Goal: Information Seeking & Learning: Check status

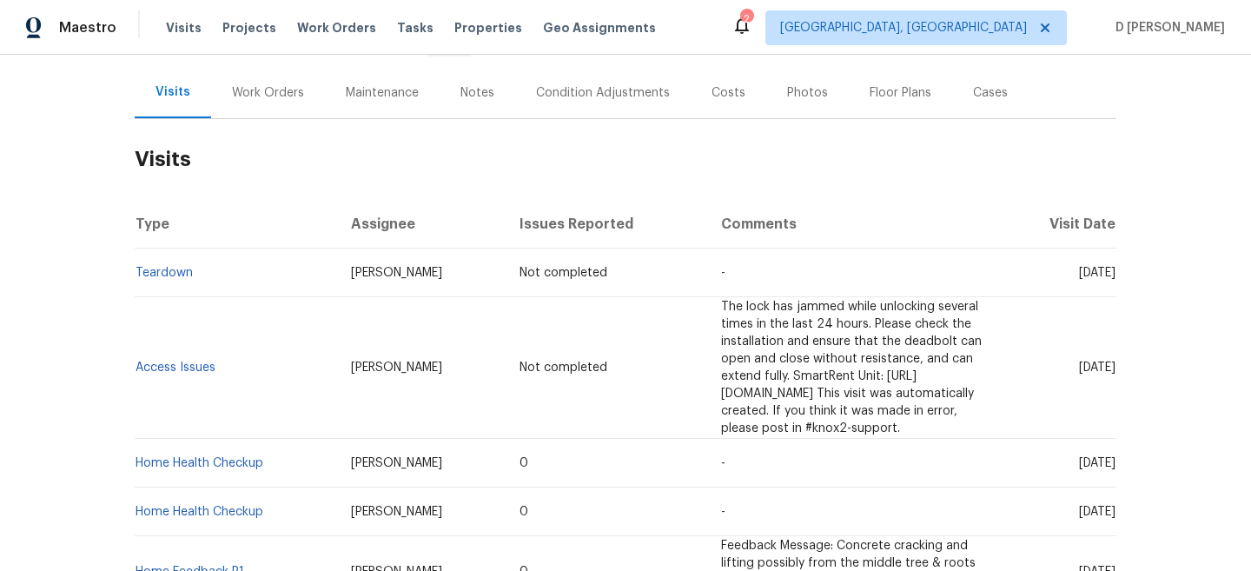
scroll to position [198, 0]
drag, startPoint x: 222, startPoint y: 358, endPoint x: 136, endPoint y: 355, distance: 85.2
click at [136, 355] on td "Access Issues" at bounding box center [236, 366] width 202 height 142
copy link "Access Issues"
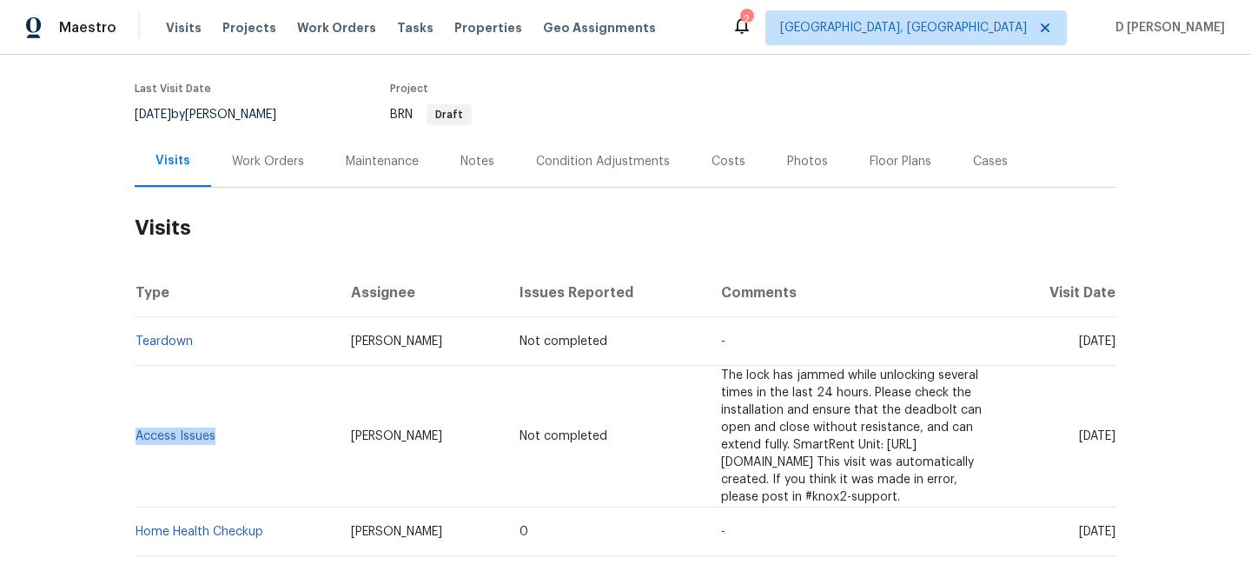
scroll to position [129, 0]
copy link "Access Issues"
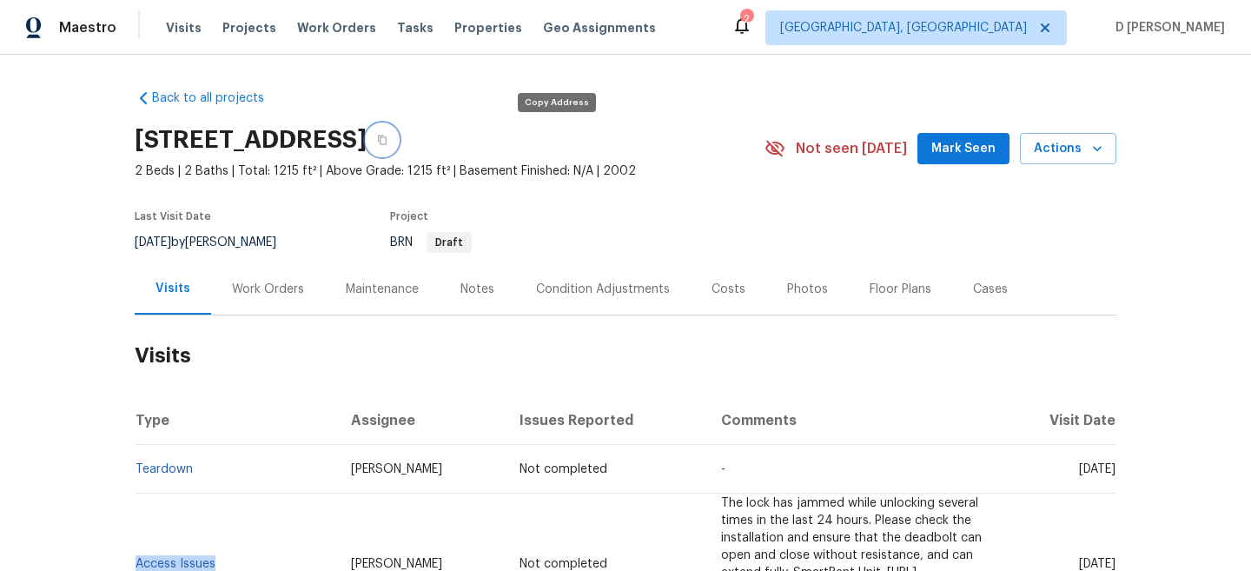
click at [398, 135] on button "button" at bounding box center [382, 139] width 31 height 31
copy link "Access Issues"
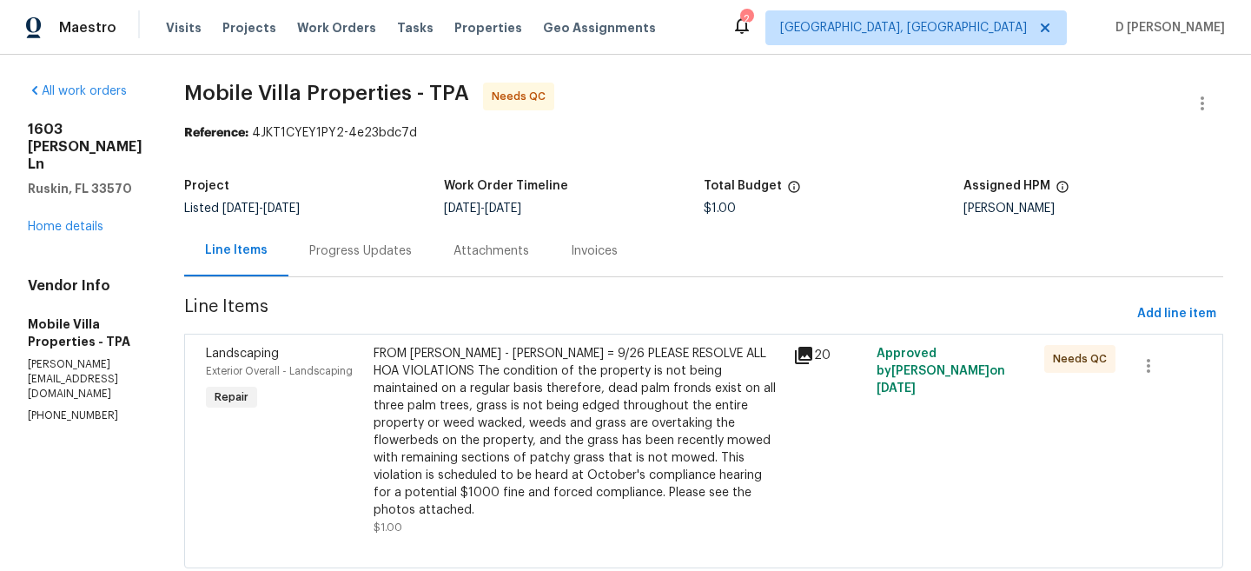
click at [368, 252] on div "Progress Updates" at bounding box center [360, 250] width 144 height 51
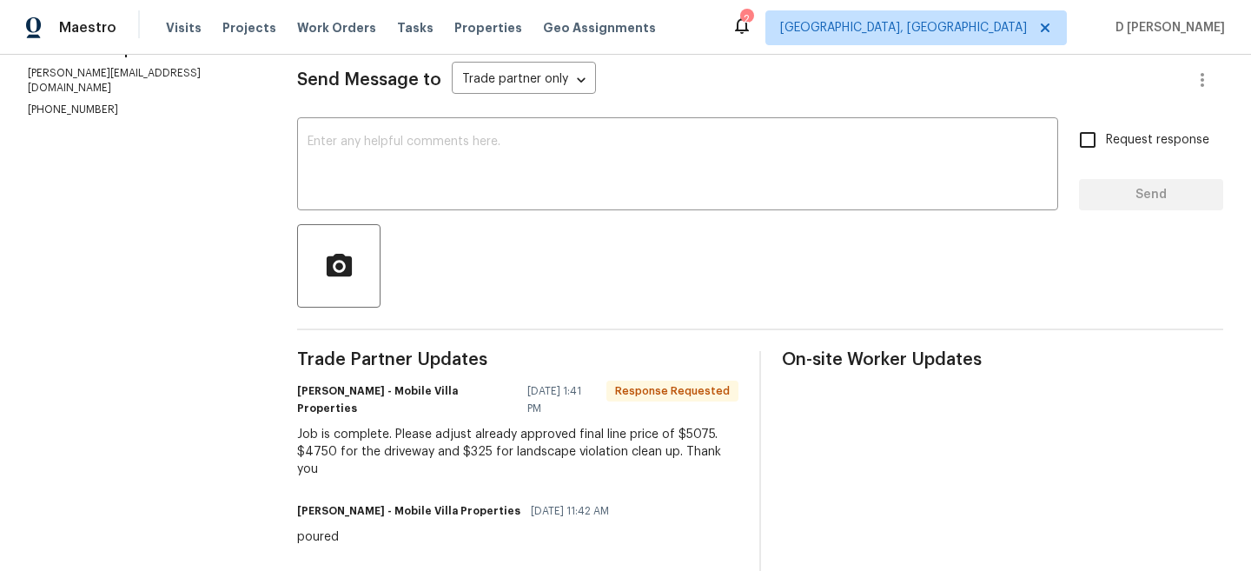
scroll to position [362, 0]
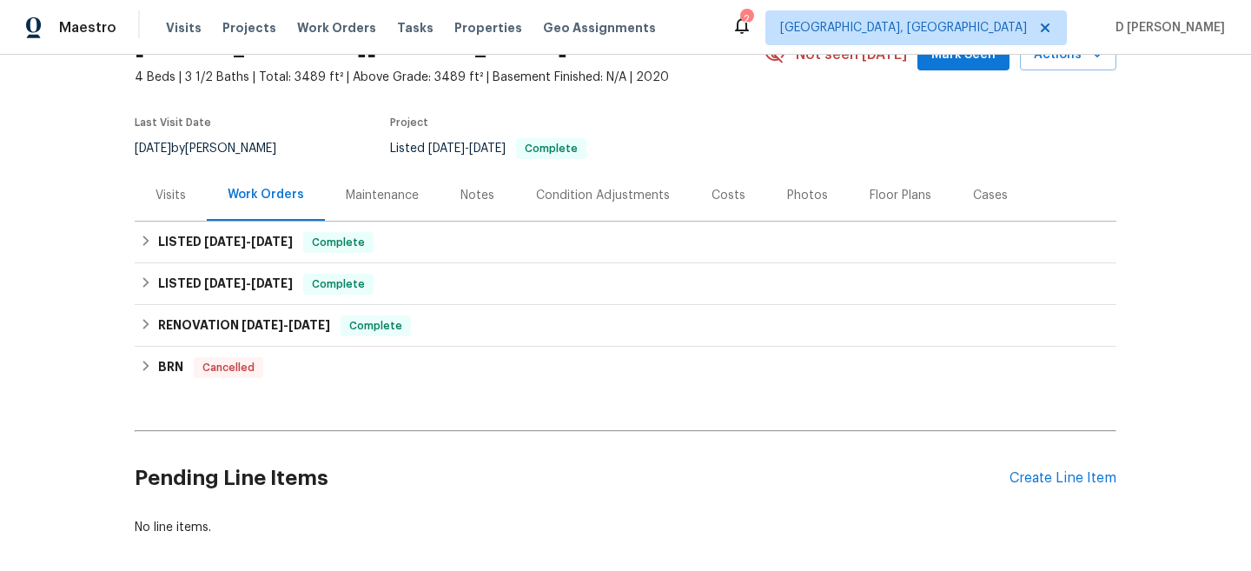
scroll to position [120, 0]
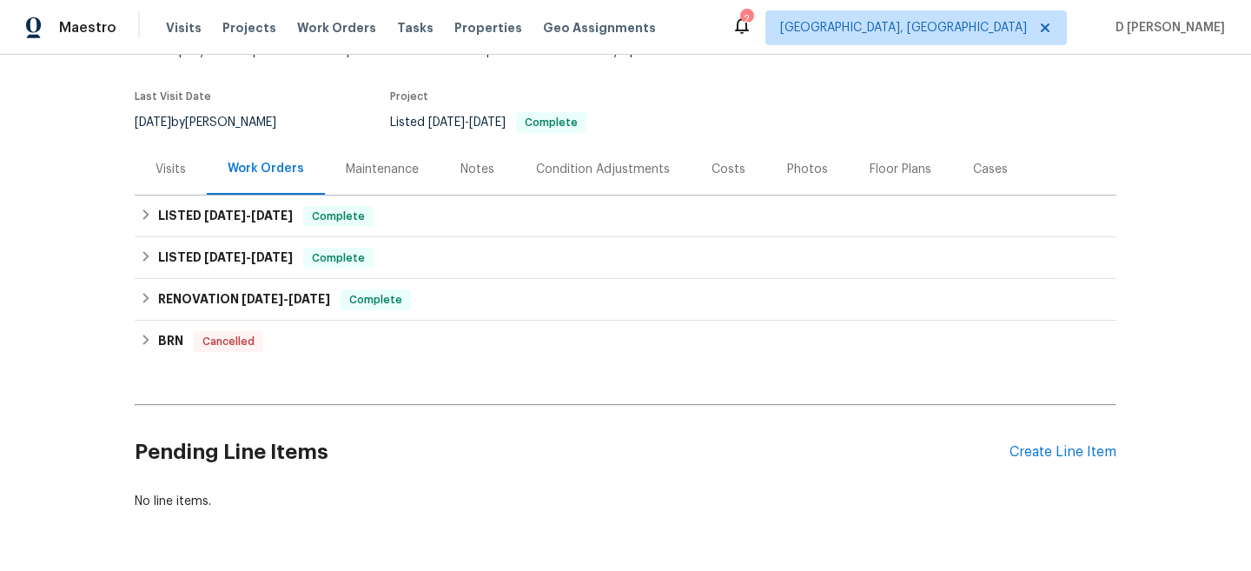
click at [171, 169] on div "Visits" at bounding box center [171, 169] width 30 height 17
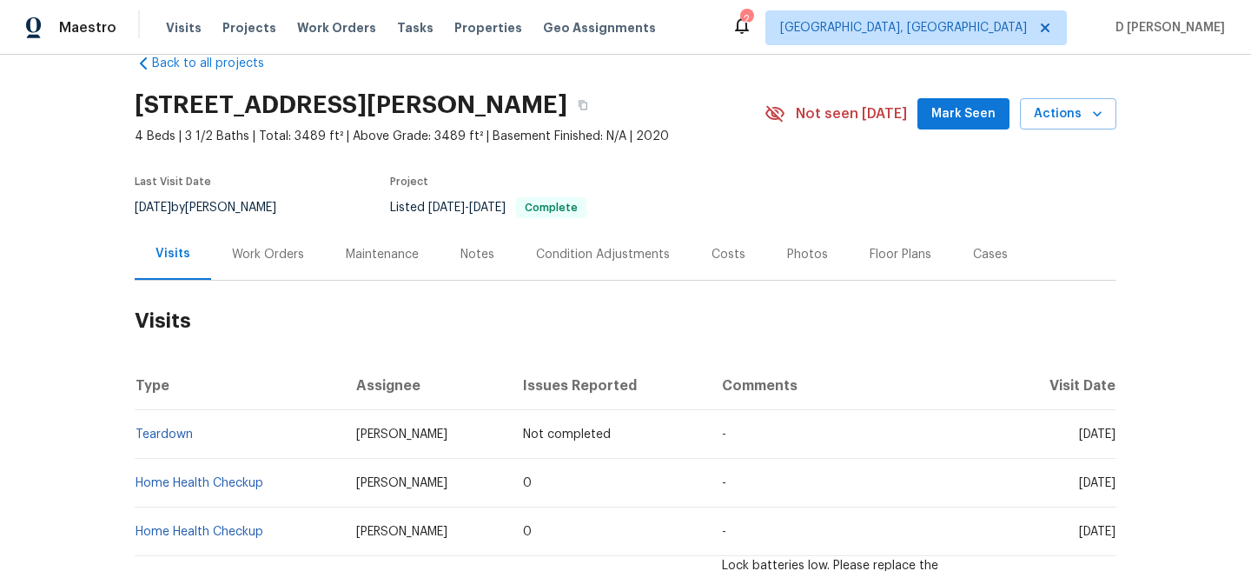
scroll to position [3, 0]
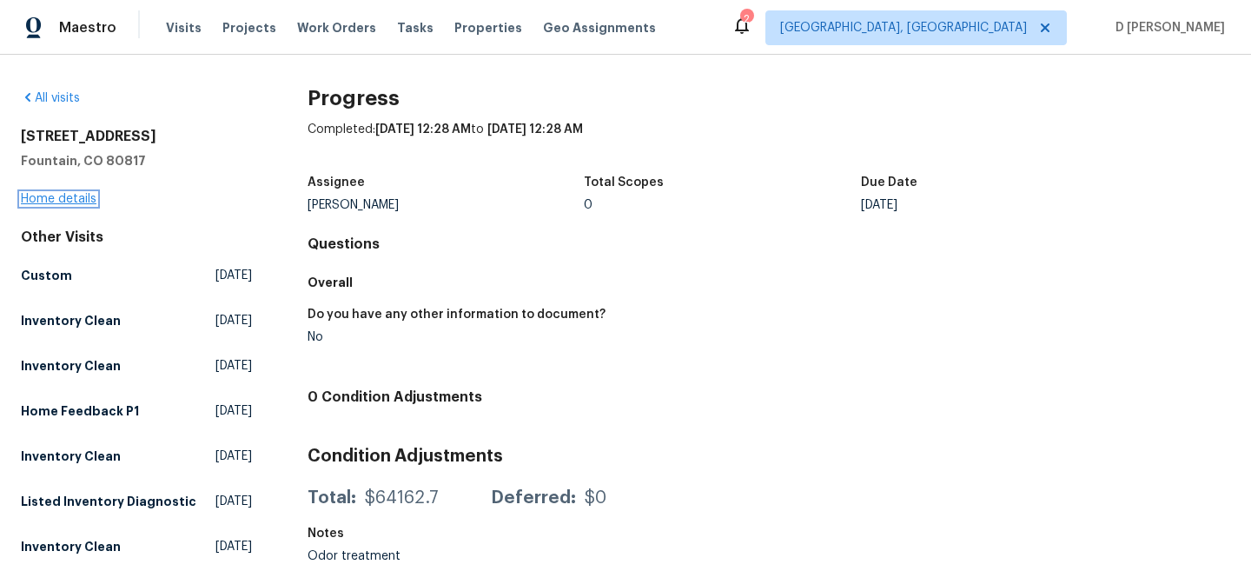
click at [75, 197] on link "Home details" at bounding box center [59, 199] width 76 height 12
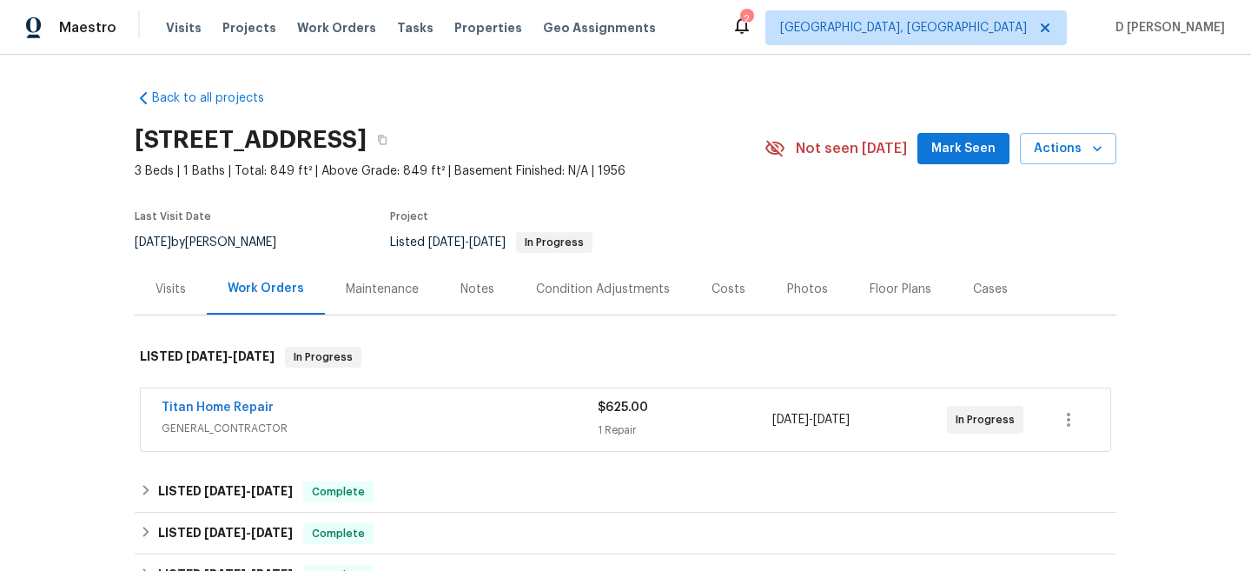
click at [343, 416] on div "Titan Home Repair" at bounding box center [380, 409] width 436 height 21
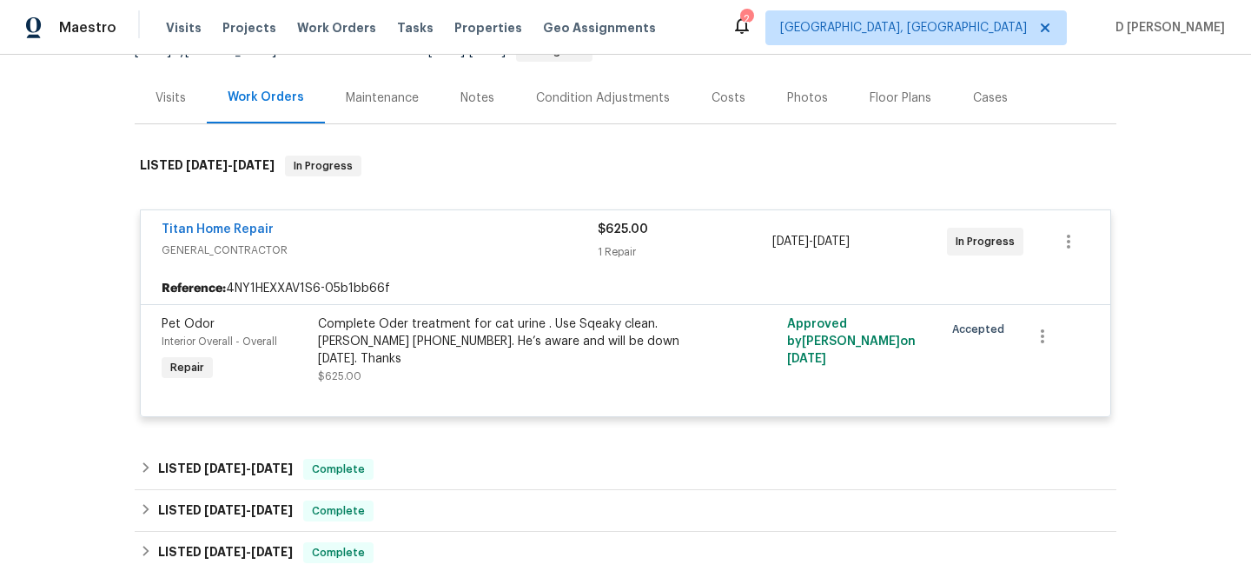
scroll to position [190, 0]
drag, startPoint x: 149, startPoint y: 229, endPoint x: 342, endPoint y: 229, distance: 192.9
click at [342, 229] on div "Titan Home Repair GENERAL_CONTRACTOR $625.00 1 Repair 10/6/2025 - 10/7/2025 In …" at bounding box center [626, 242] width 970 height 63
copy link "Titan Home Repair"
click at [45, 190] on div "Back to all projects 307 Mount View Ln, Fountain, CO 80817 3 Beds | 1 Baths | T…" at bounding box center [625, 313] width 1251 height 516
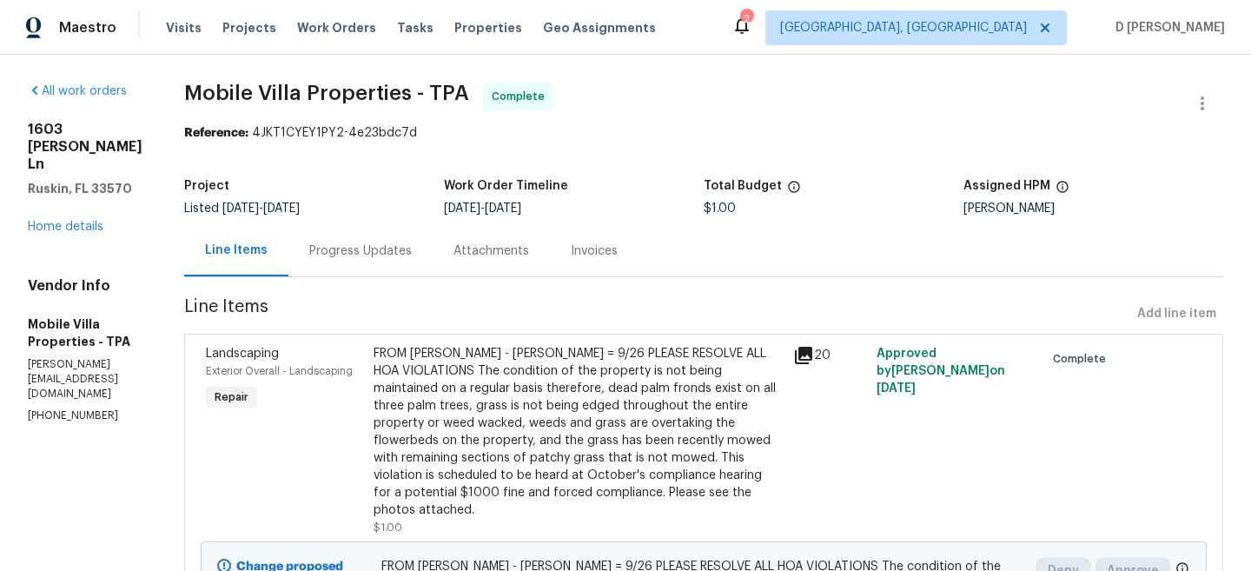
click at [50, 235] on div "1603 Carson White Ln Ruskin, FL 33570 Home details" at bounding box center [85, 178] width 115 height 115
click at [56, 233] on link "Home details" at bounding box center [66, 227] width 76 height 12
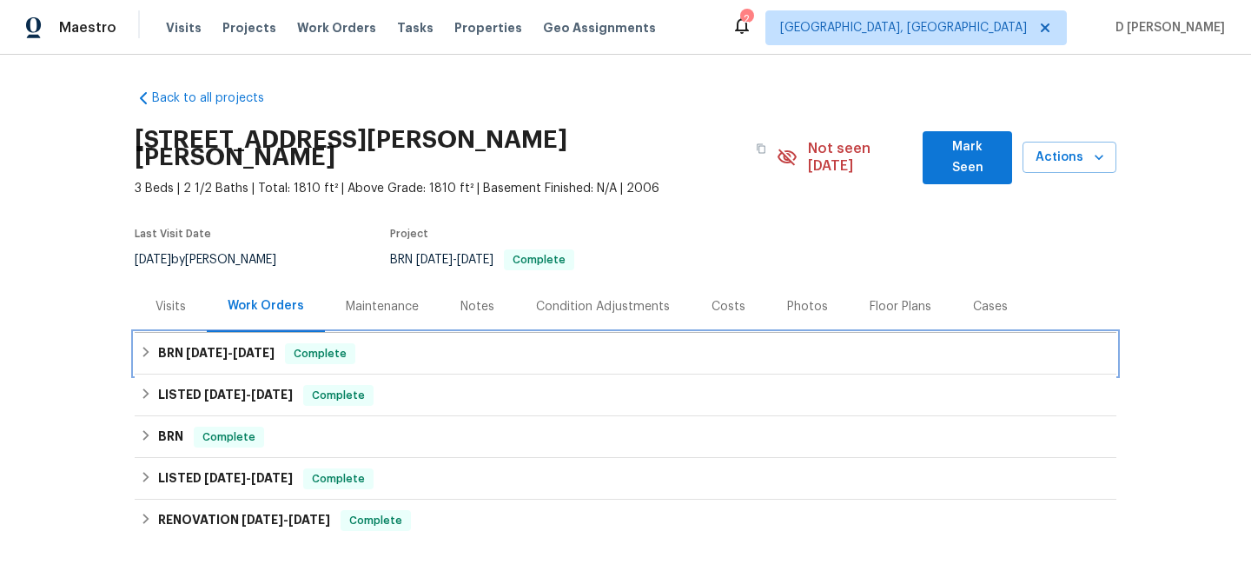
click at [158, 343] on h6 "BRN 9/16/25 - 9/18/25" at bounding box center [216, 353] width 116 height 21
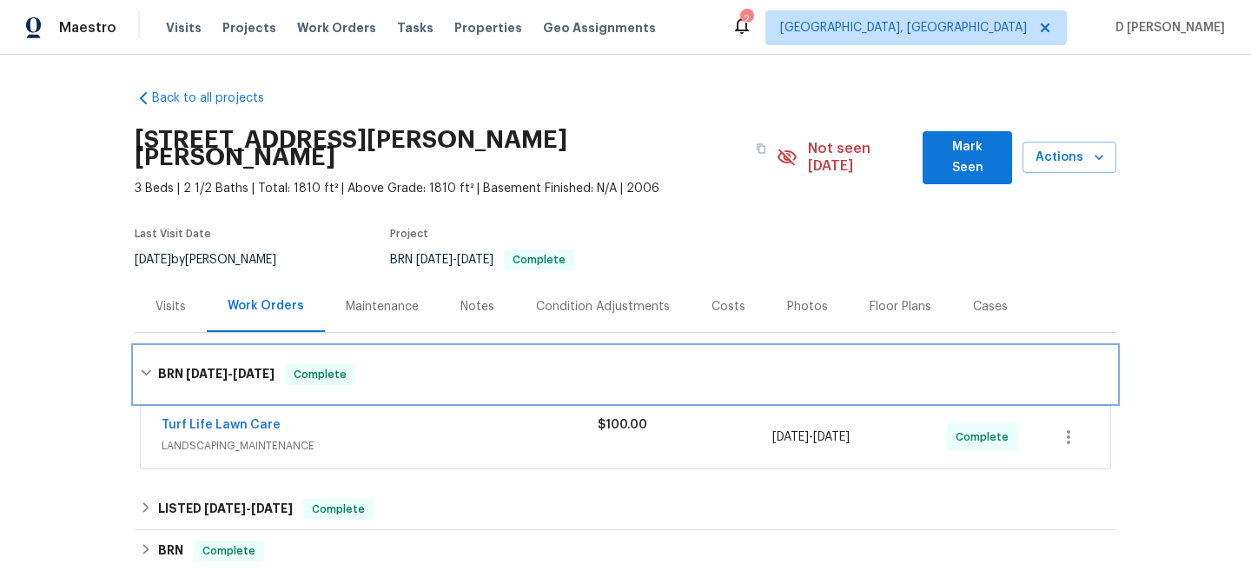
scroll to position [52, 0]
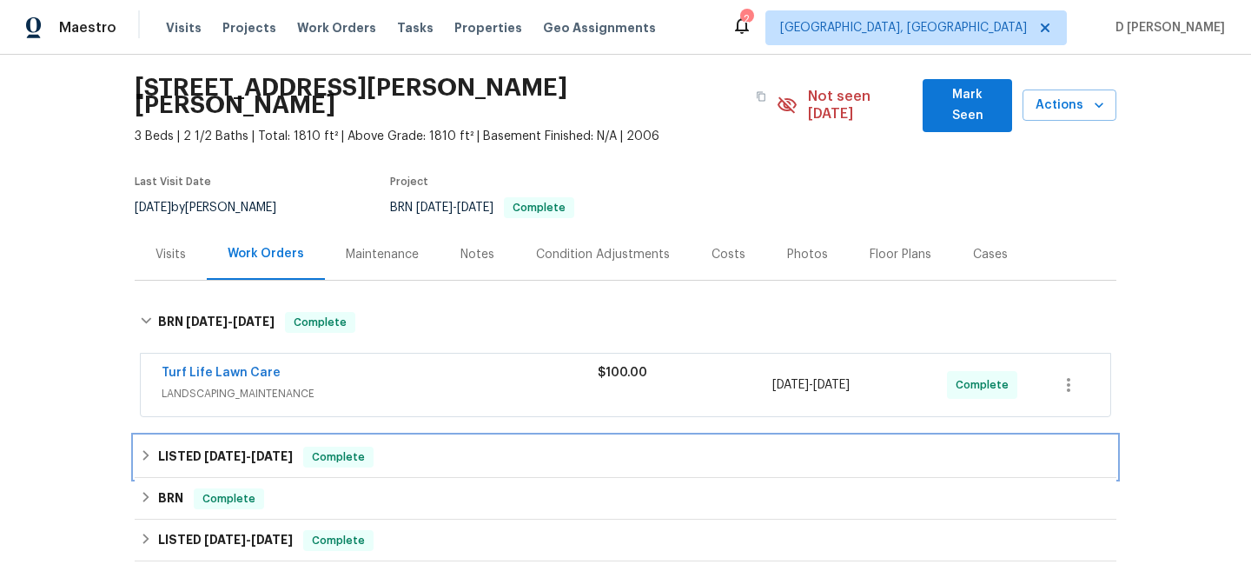
click at [171, 447] on h6 "LISTED 8/21/25 - 9/22/25" at bounding box center [225, 457] width 135 height 21
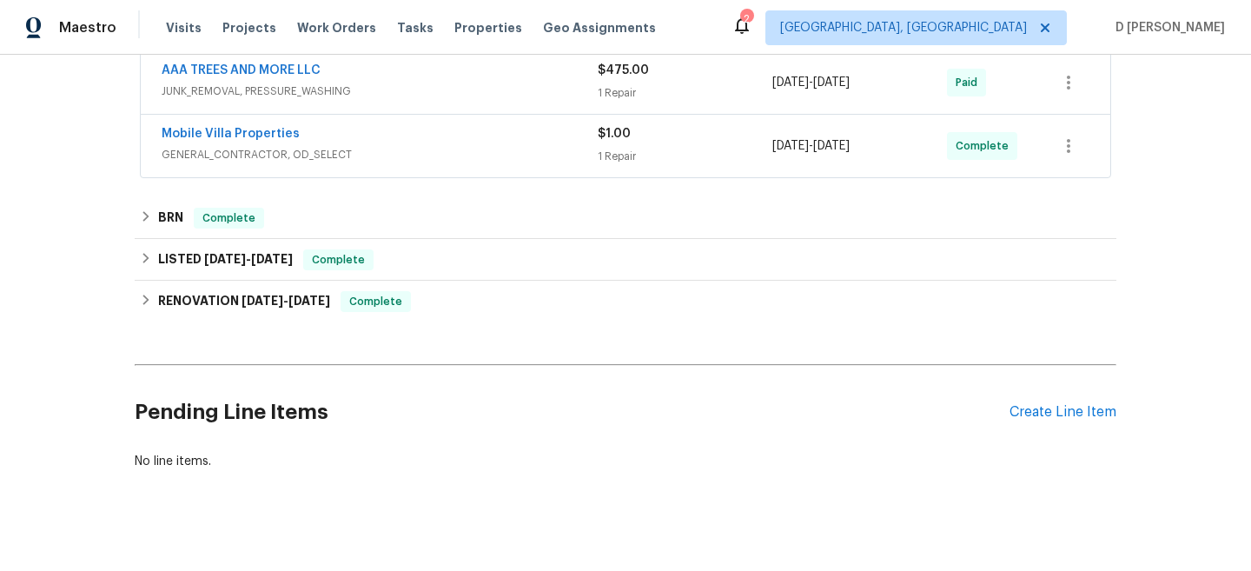
scroll to position [0, 0]
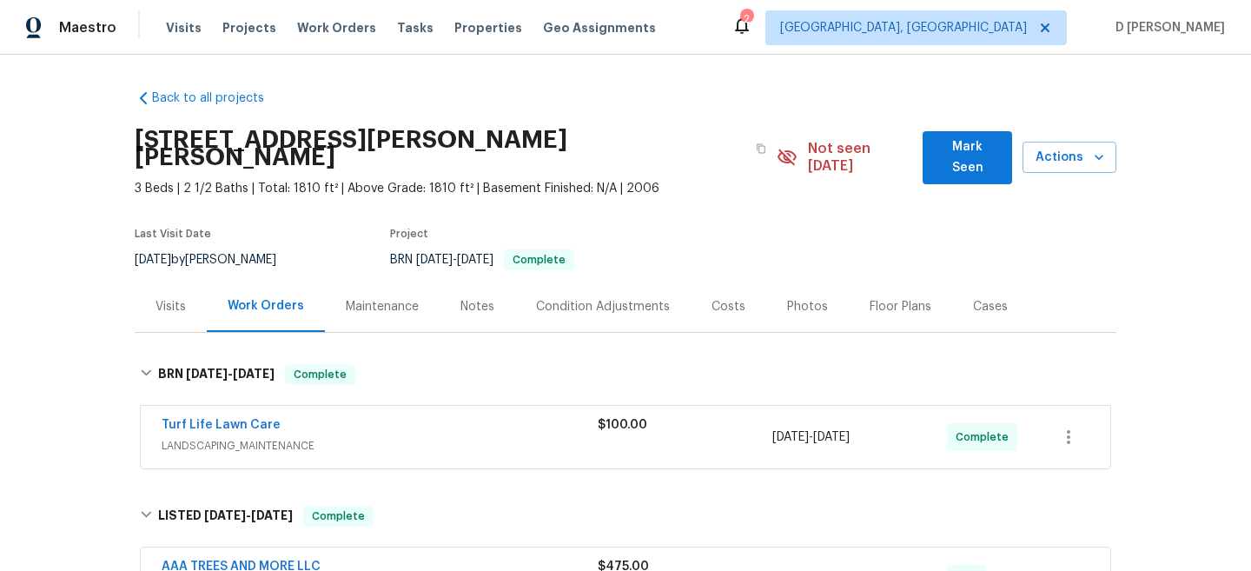
click at [172, 298] on div "Visits" at bounding box center [171, 306] width 30 height 17
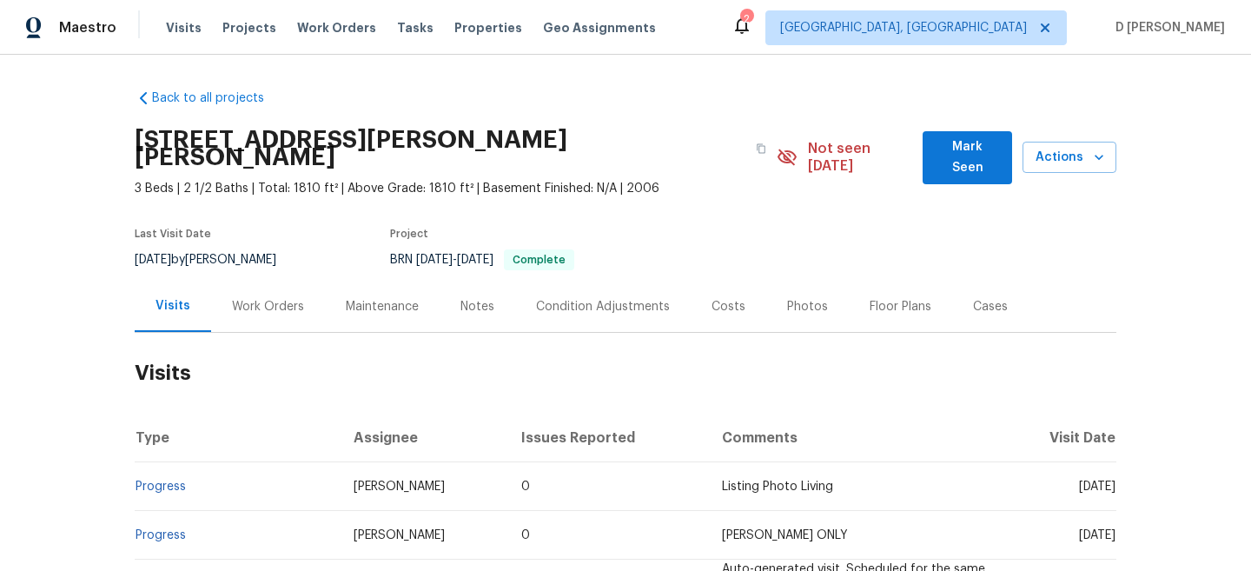
click at [248, 281] on div "Work Orders" at bounding box center [268, 306] width 114 height 51
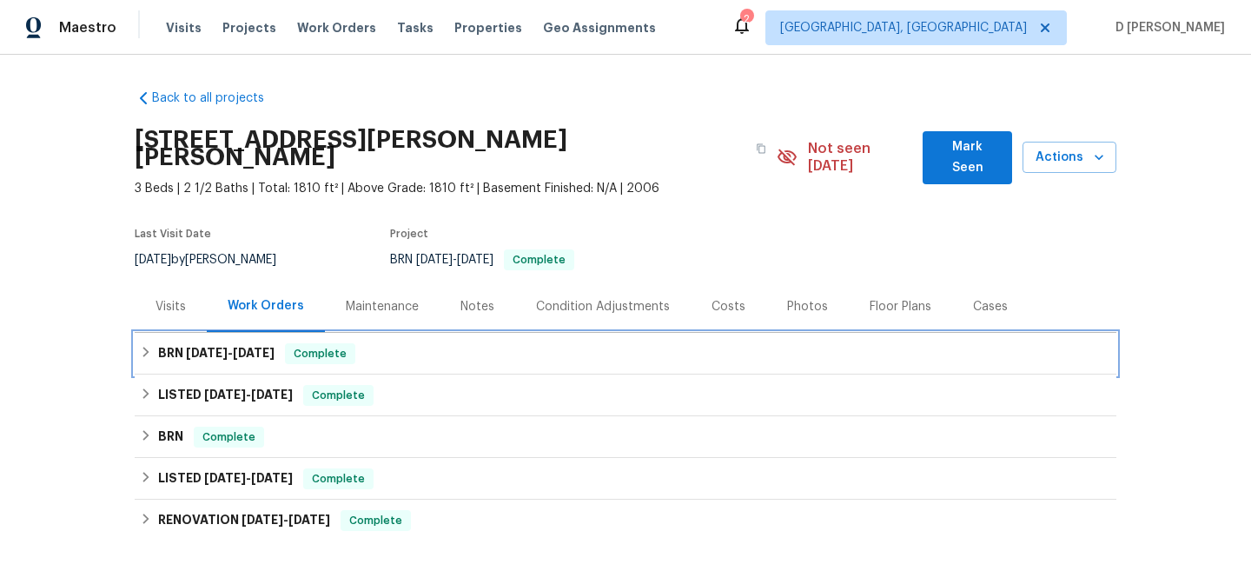
click at [150, 347] on div "BRN 9/16/25 - 9/18/25 Complete" at bounding box center [626, 354] width 982 height 42
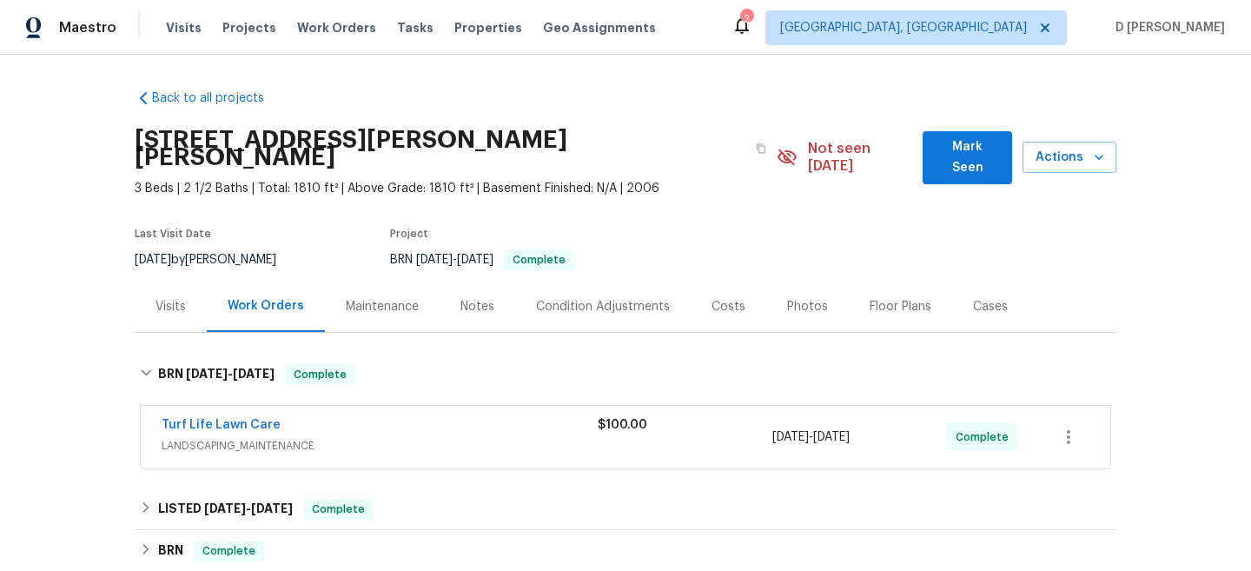
click at [337, 416] on div "Turf Life Lawn Care" at bounding box center [380, 426] width 436 height 21
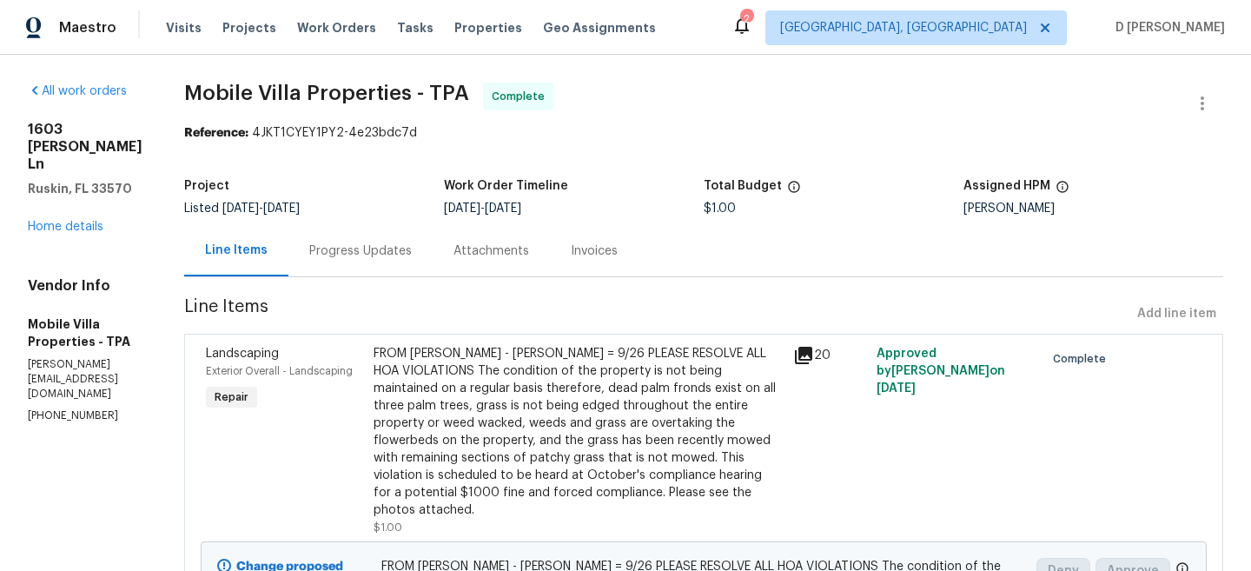
scroll to position [34, 0]
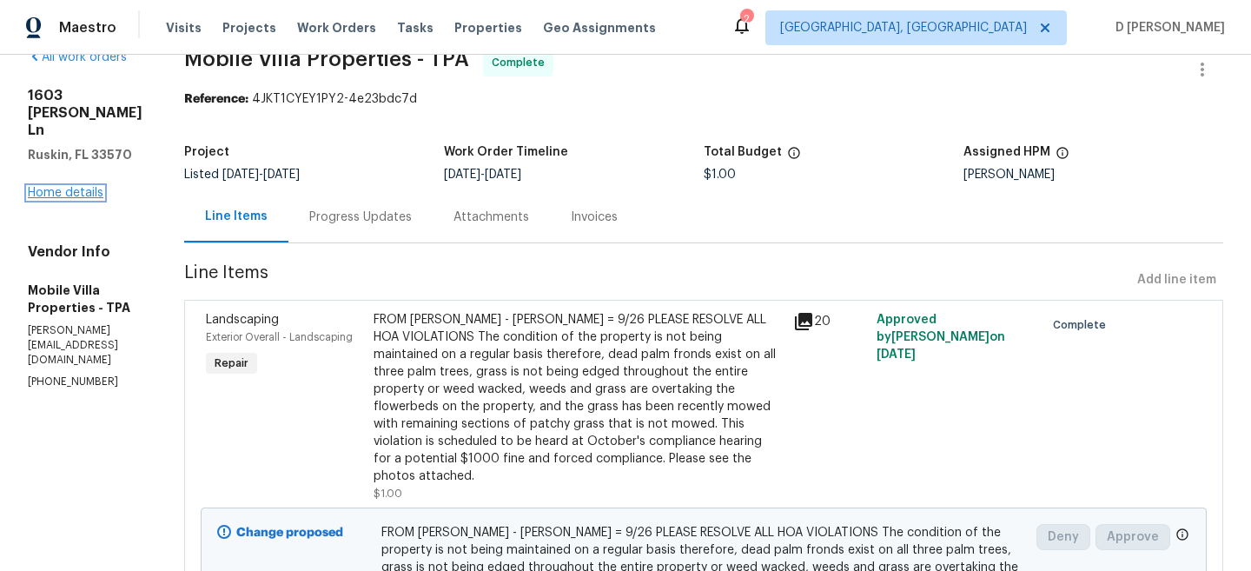
click at [52, 199] on link "Home details" at bounding box center [66, 193] width 76 height 12
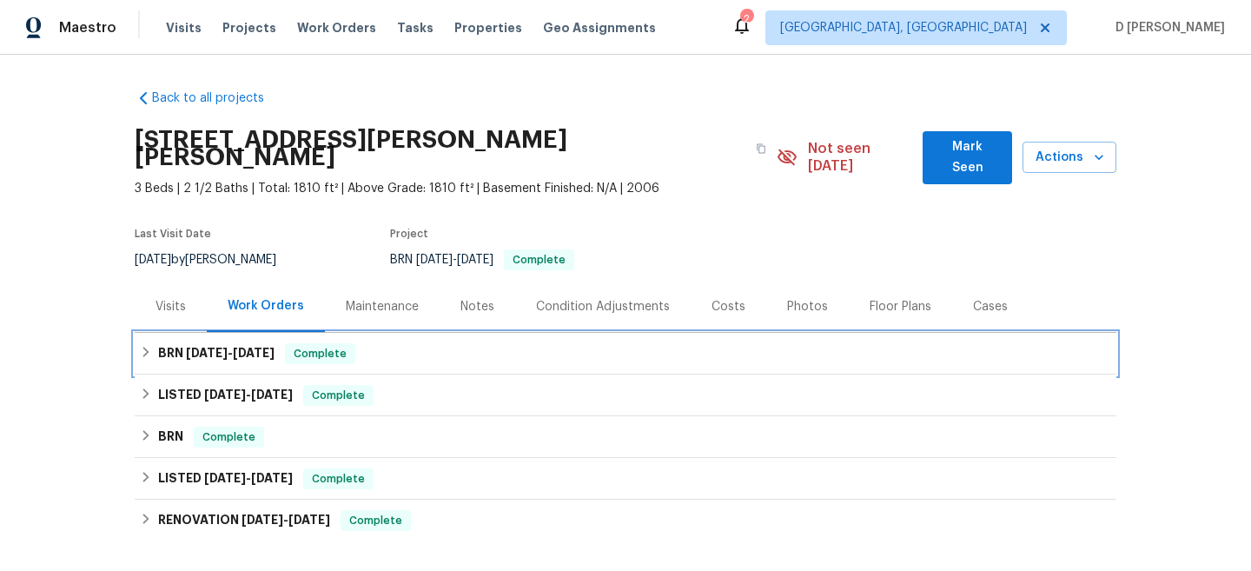
click at [158, 343] on h6 "BRN 9/16/25 - 9/18/25" at bounding box center [216, 353] width 116 height 21
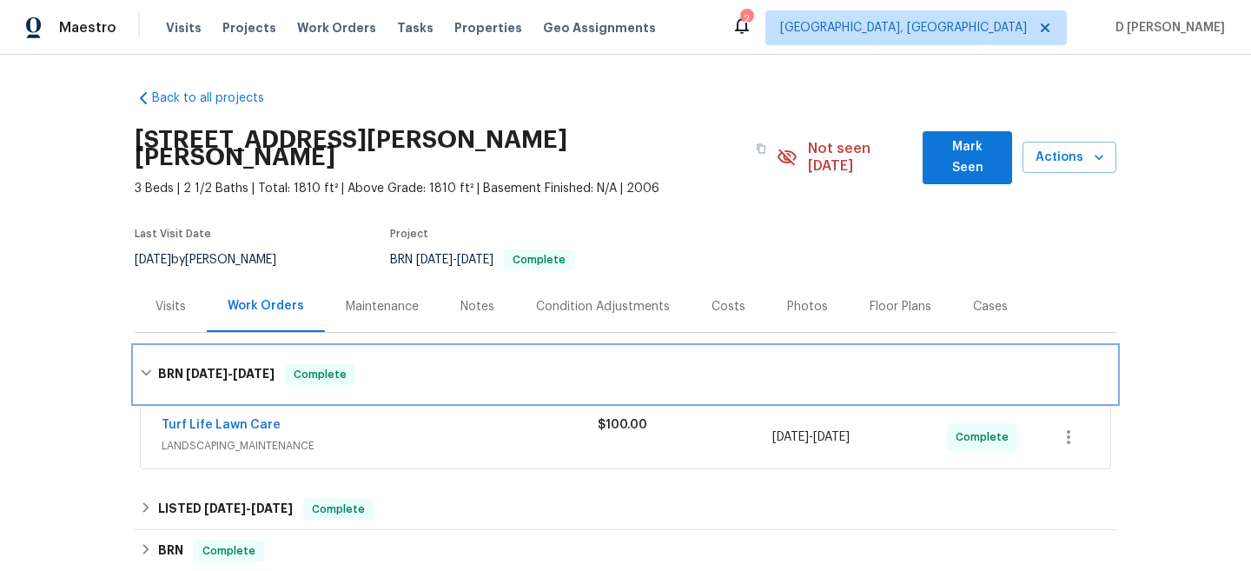
scroll to position [162, 0]
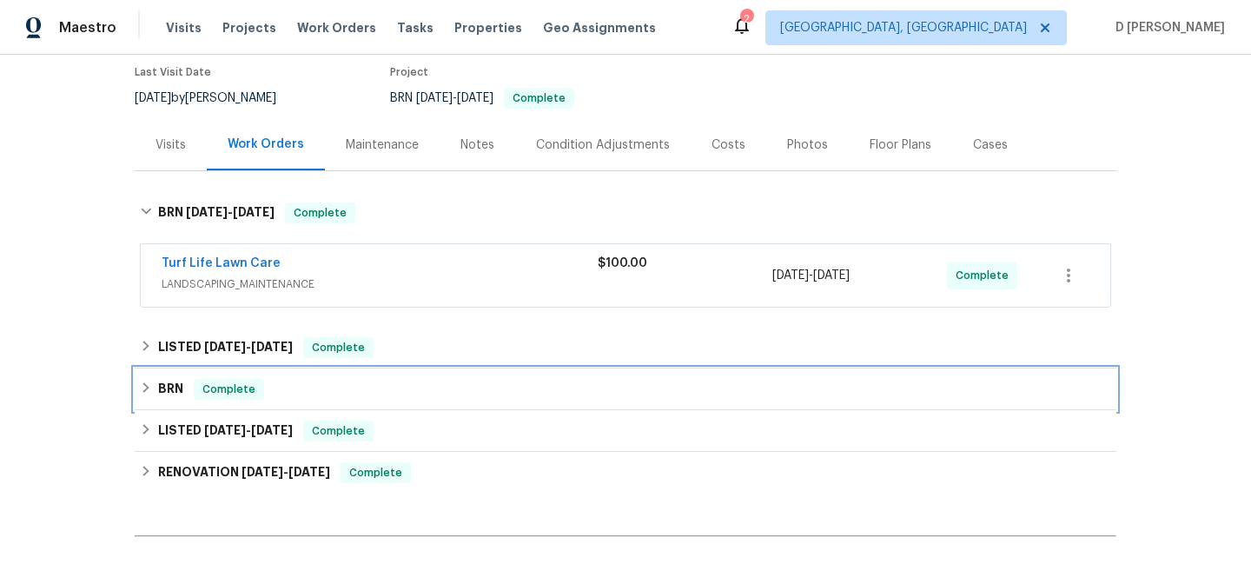
click at [153, 379] on div "BRN Complete" at bounding box center [625, 389] width 971 height 21
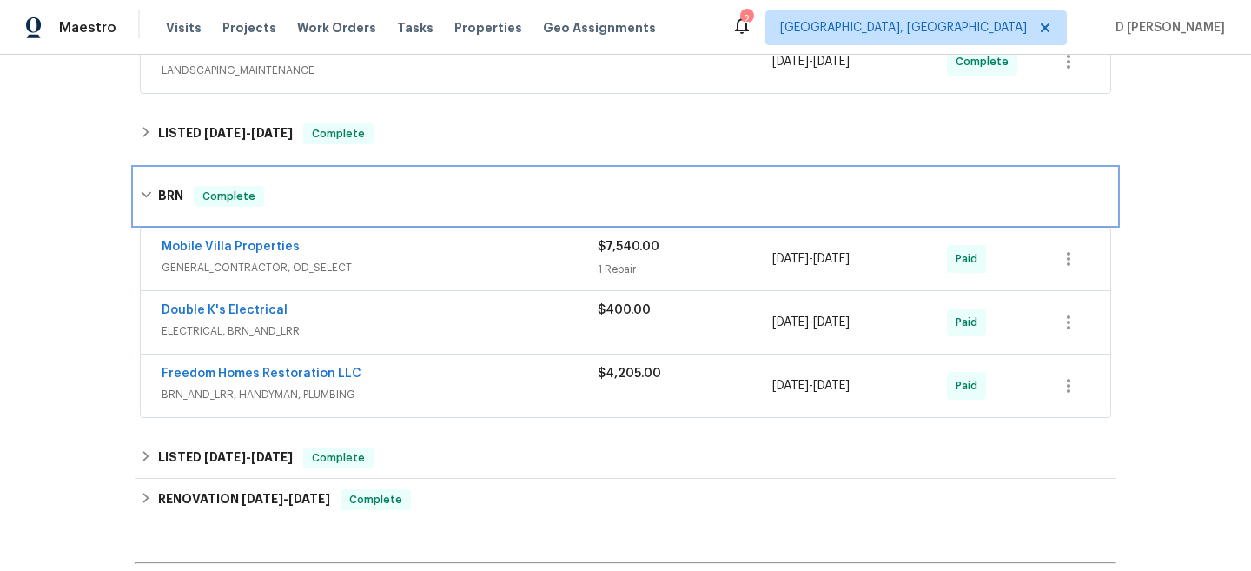
scroll to position [315, 0]
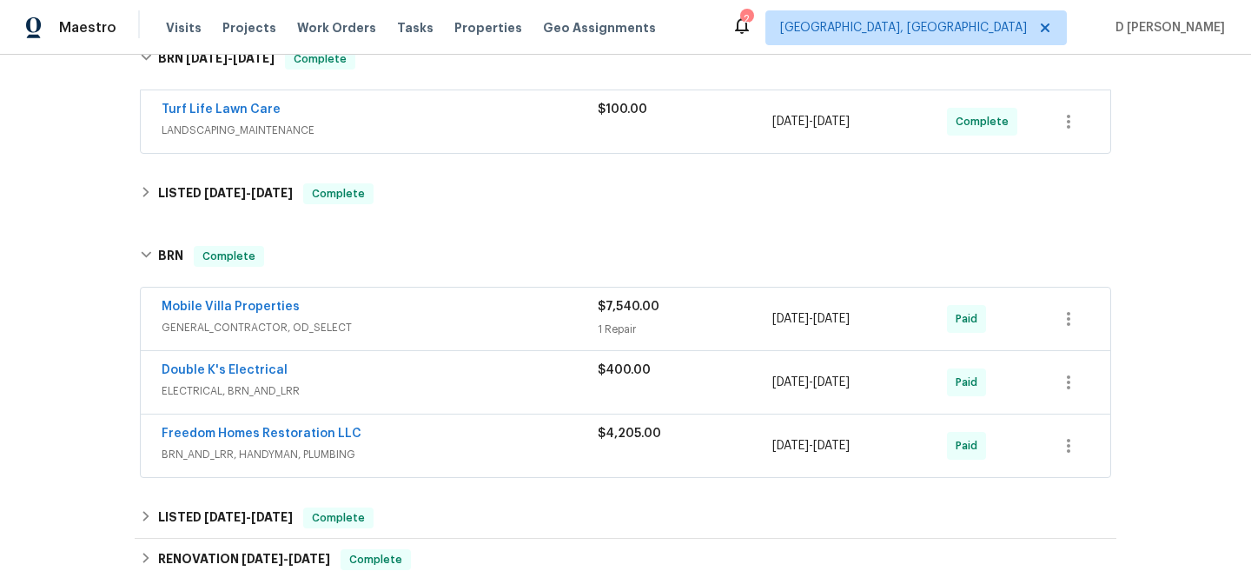
click at [211, 122] on span "LANDSCAPING_MAINTENANCE" at bounding box center [380, 130] width 436 height 17
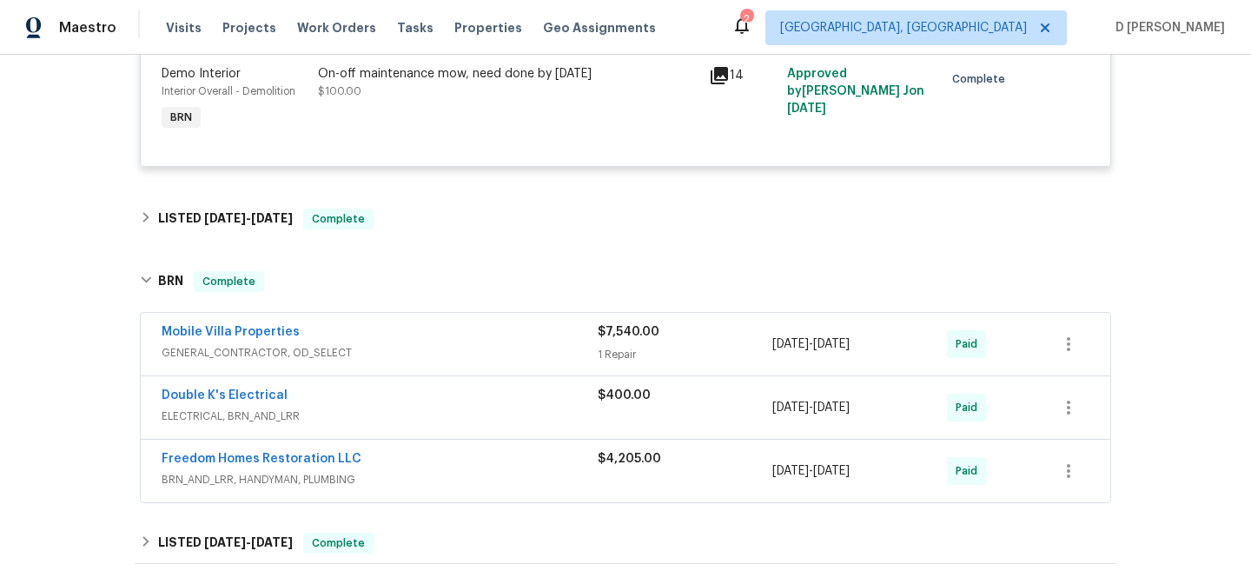
scroll to position [501, 0]
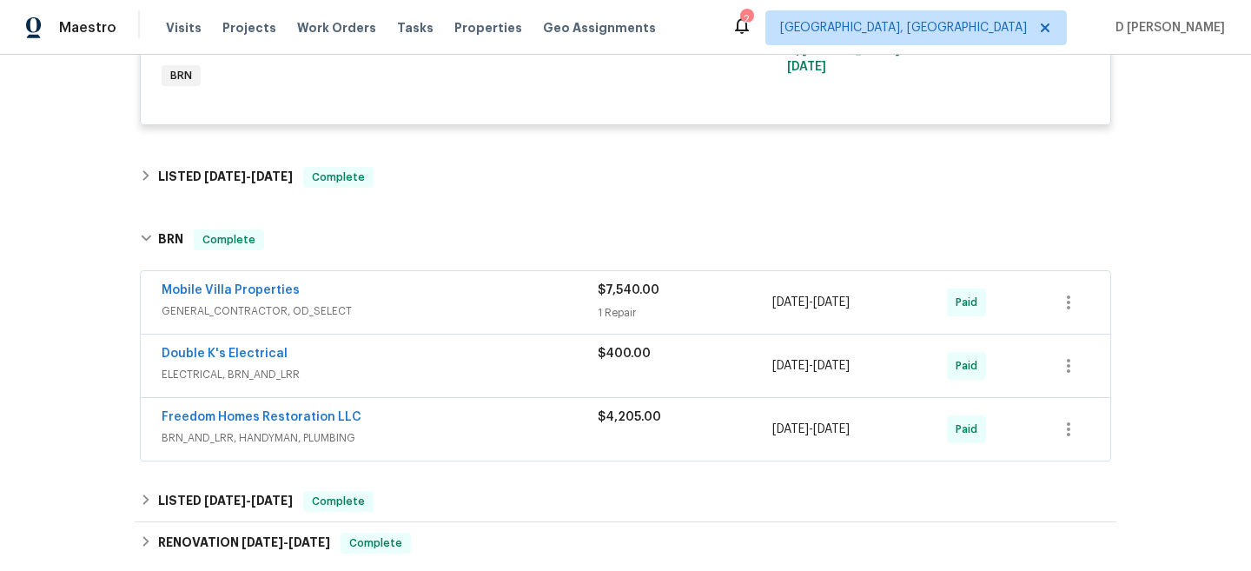
click at [315, 307] on div "Mobile Villa Properties GENERAL_CONTRACTOR, OD_SELECT $7,540.00 1 Repair 8/21/2…" at bounding box center [626, 302] width 970 height 63
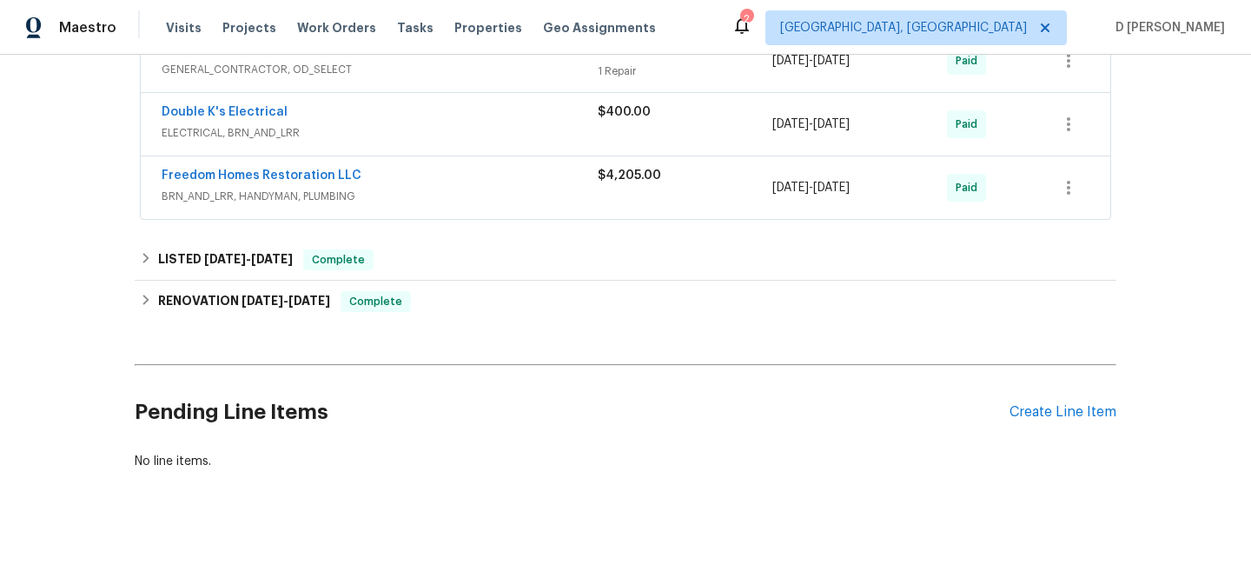
click at [228, 188] on span "BRN_AND_LRR, HANDYMAN, PLUMBING" at bounding box center [380, 196] width 436 height 17
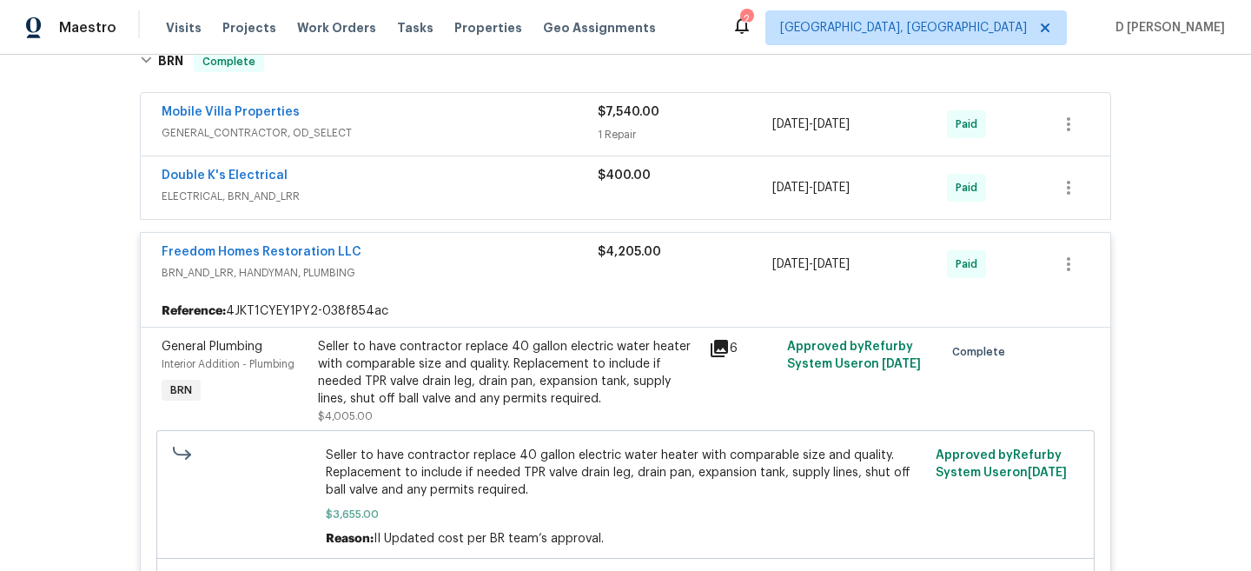
scroll to position [663, 0]
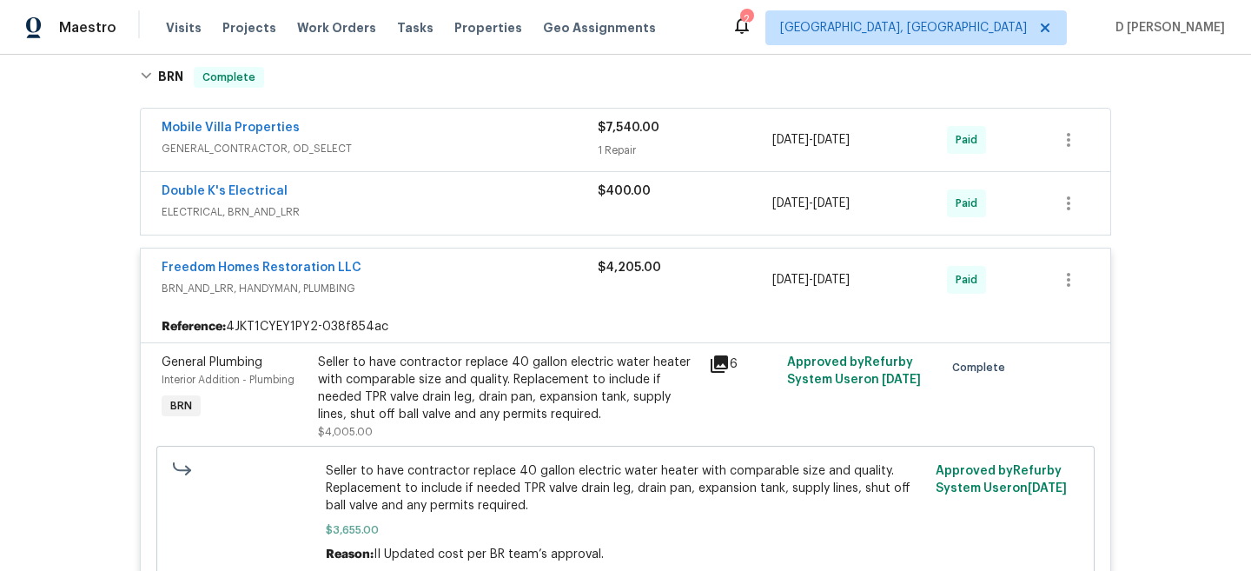
click at [225, 203] on span "ELECTRICAL, BRN_AND_LRR" at bounding box center [380, 211] width 436 height 17
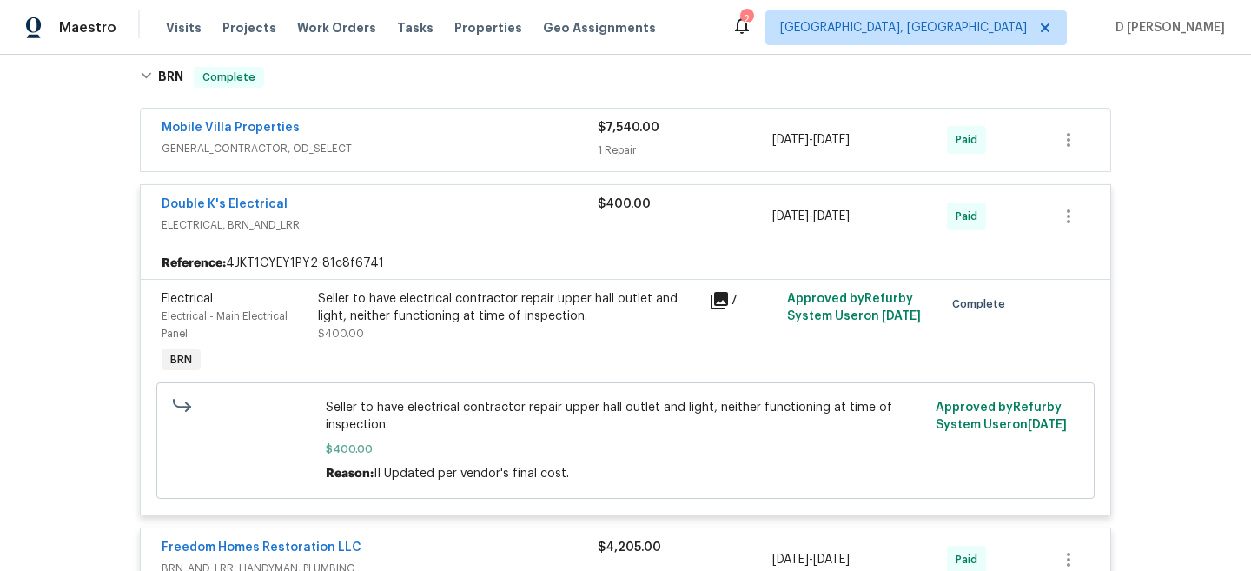
click at [228, 140] on span "GENERAL_CONTRACTOR, OD_SELECT" at bounding box center [380, 148] width 436 height 17
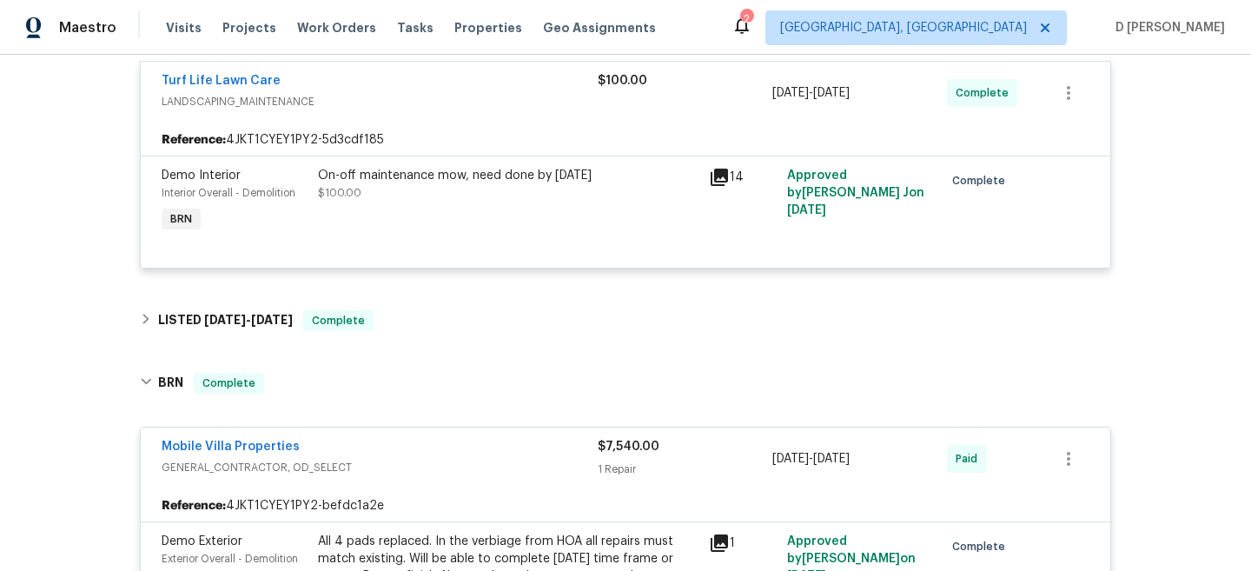
scroll to position [360, 0]
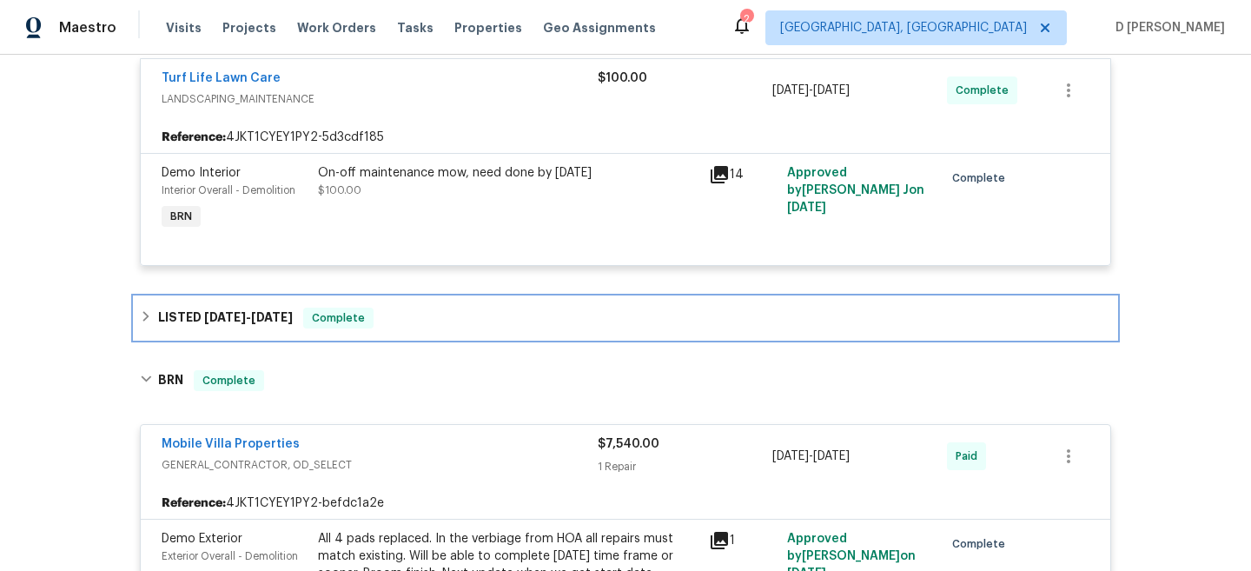
click at [144, 310] on icon at bounding box center [146, 316] width 12 height 12
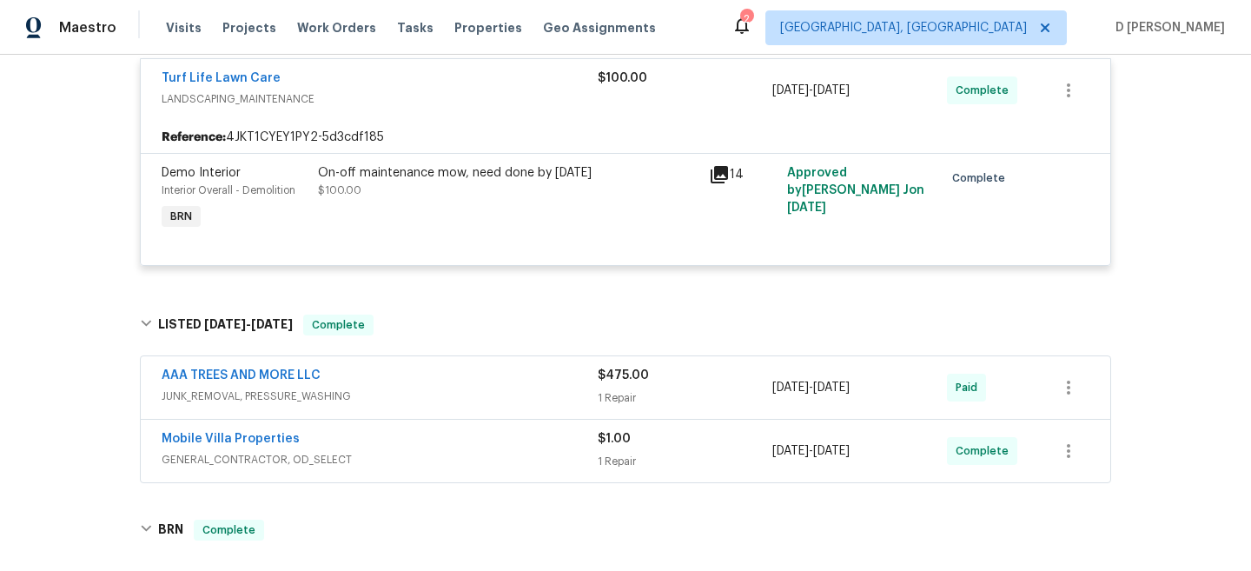
click at [302, 388] on span "JUNK_REMOVAL, PRESSURE_WASHING" at bounding box center [380, 396] width 436 height 17
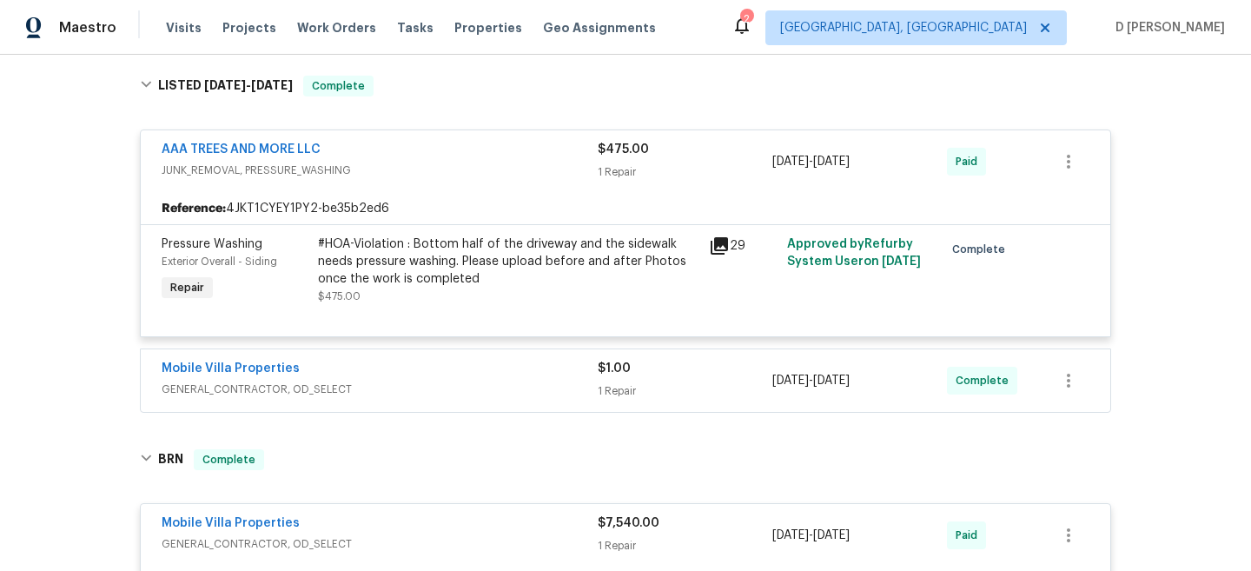
scroll to position [808, 0]
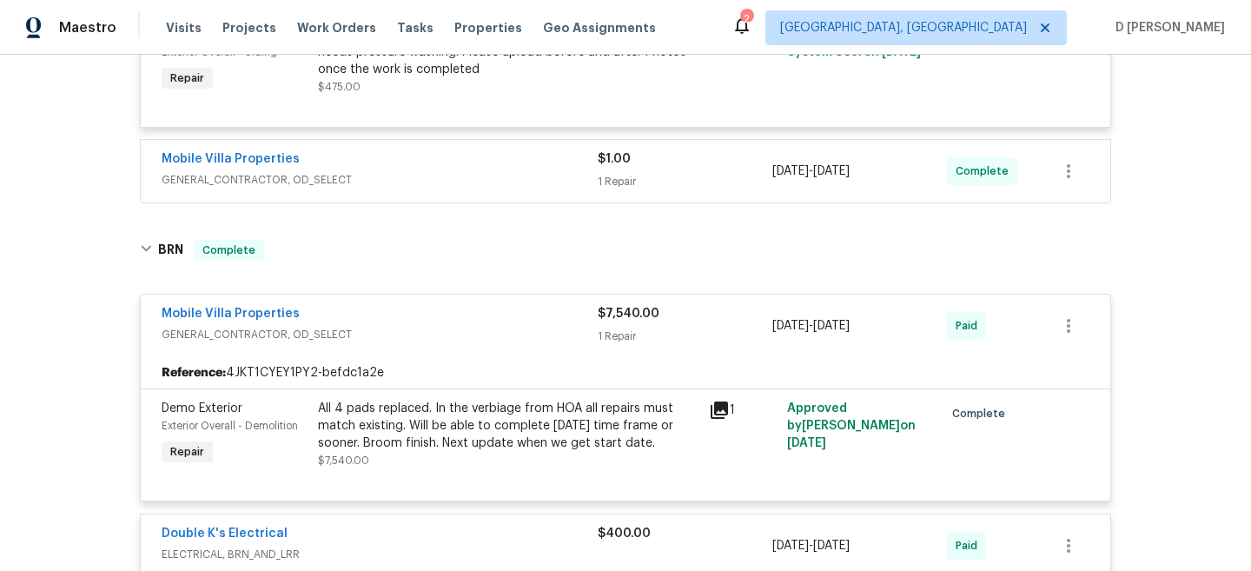
click at [314, 171] on span "GENERAL_CONTRACTOR, OD_SELECT" at bounding box center [380, 179] width 436 height 17
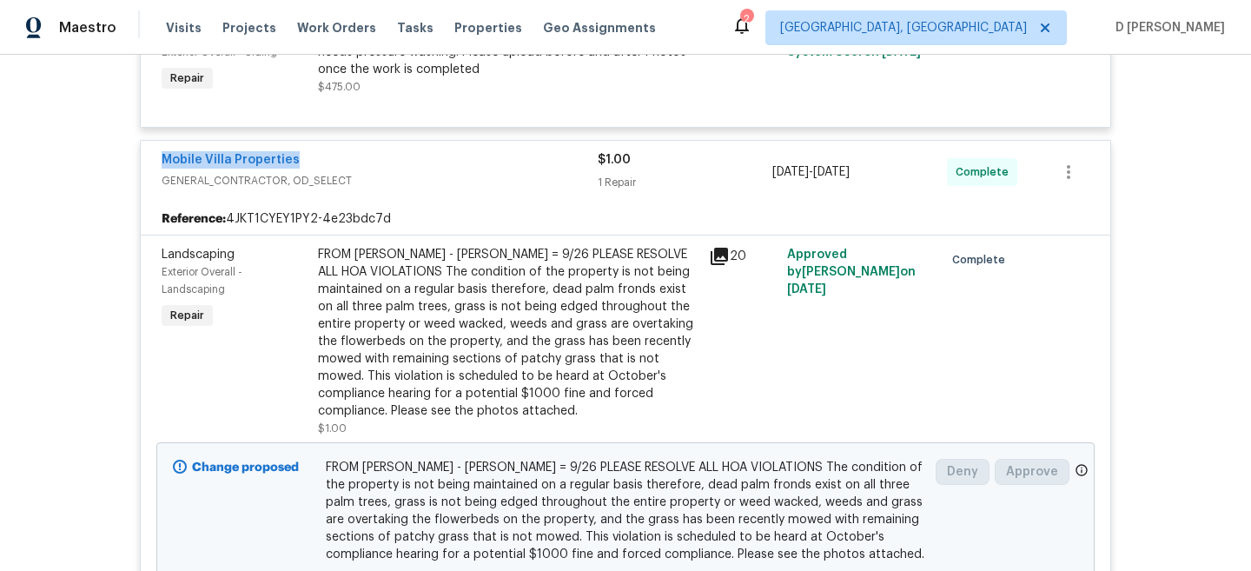
drag, startPoint x: 165, startPoint y: 142, endPoint x: 381, endPoint y: 145, distance: 216.4
click at [381, 145] on div "Mobile Villa Properties GENERAL_CONTRACTOR, OD_SELECT $1.00 1 Repair 9/22/2025 …" at bounding box center [626, 172] width 970 height 63
copy link "Mobile Villa Properties"
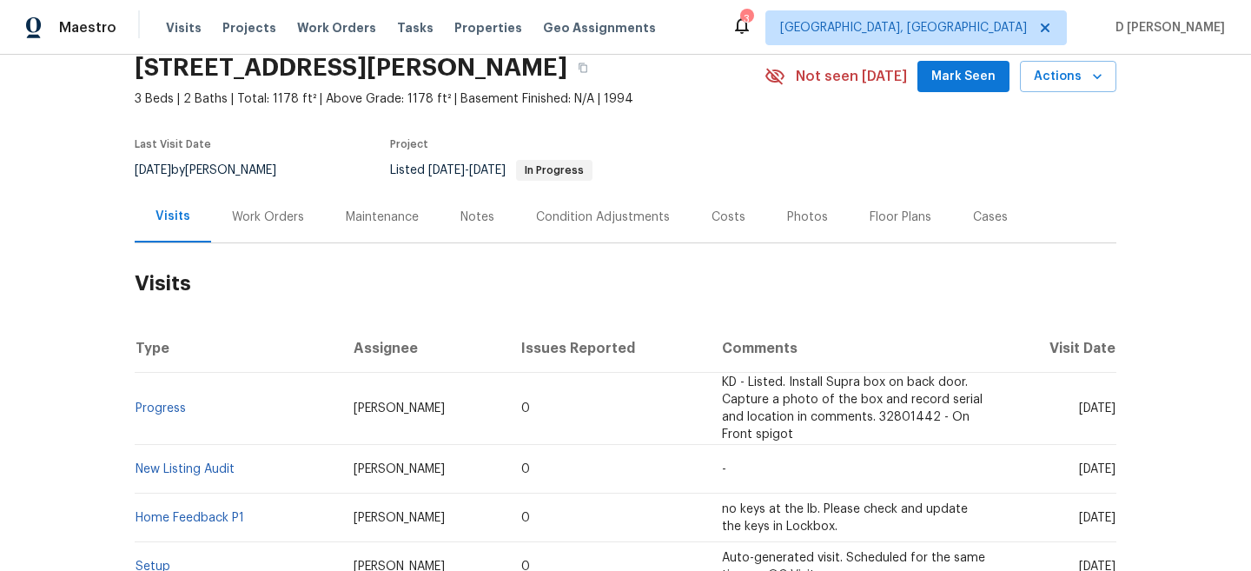
scroll to position [73, 0]
